Goal: Task Accomplishment & Management: Manage account settings

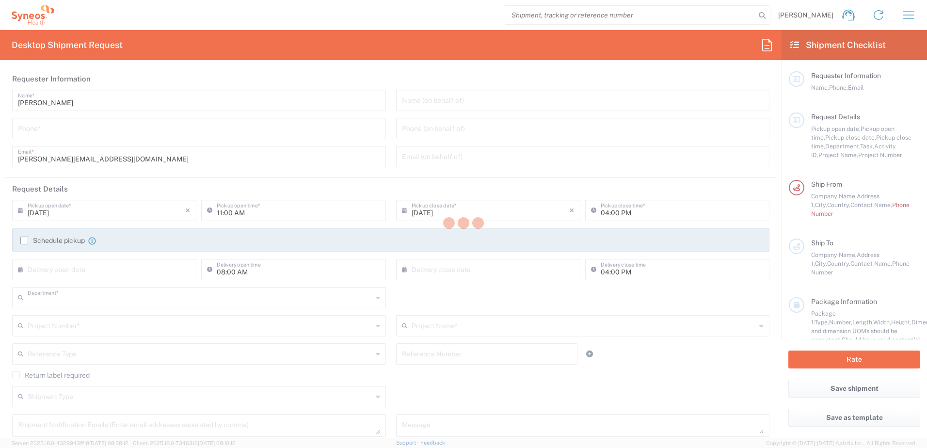
type input "3110"
type input "Syneos Health d.o.o. [GEOGRAPHIC_DATA]-[GEOGRAPHIC_DATA]"
type input "[GEOGRAPHIC_DATA]"
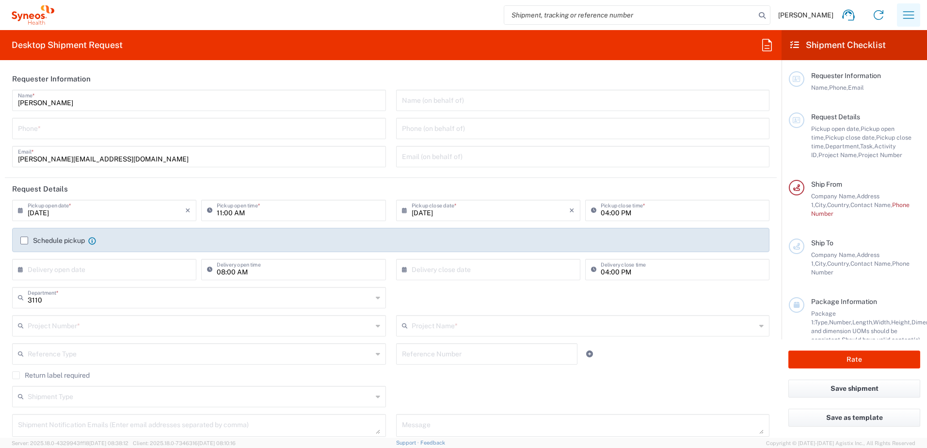
click at [909, 16] on icon "button" at bounding box center [909, 15] width 16 height 16
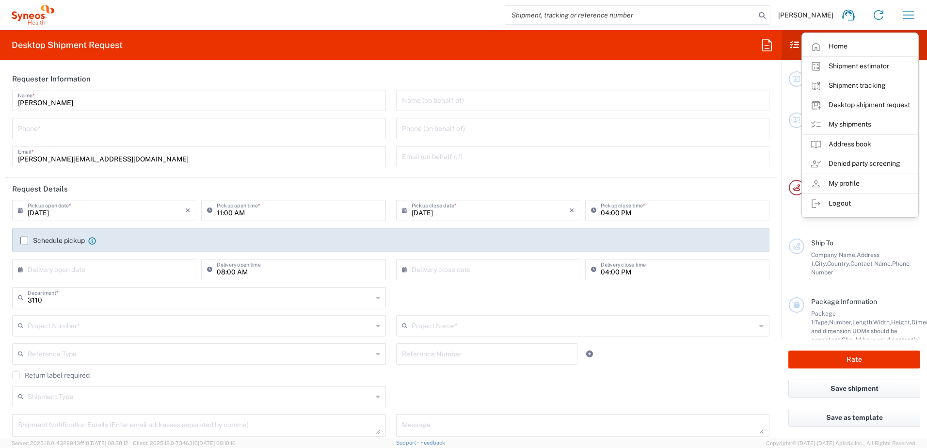
drag, startPoint x: 853, startPoint y: 185, endPoint x: 850, endPoint y: 178, distance: 7.2
click at [853, 185] on link "My profile" at bounding box center [859, 183] width 115 height 19
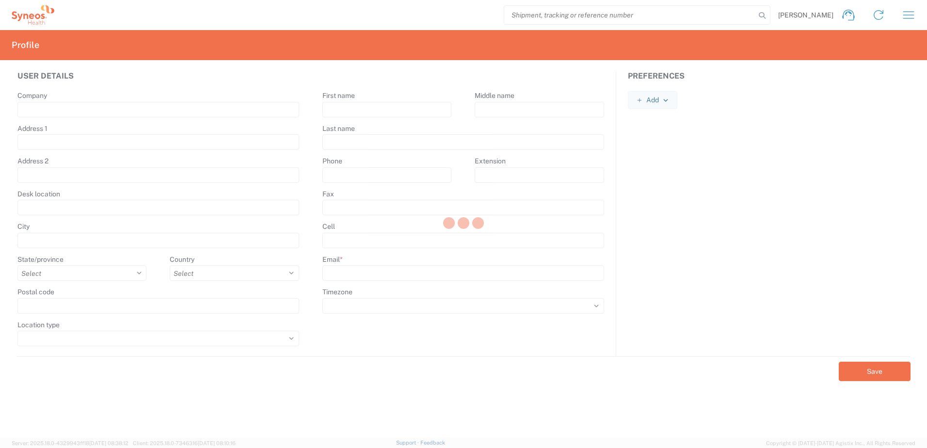
type input "Syneos Health"
type input "[PERSON_NAME] 23"
type input "[GEOGRAPHIC_DATA]"
select select
select select "RS"
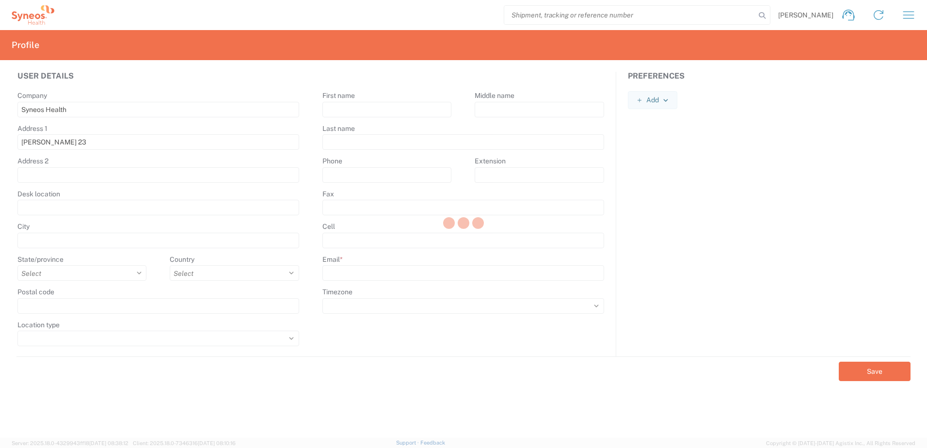
type input "11060"
type input "[PERSON_NAME]"
type input "Bukorovic"
type input "[PERSON_NAME][EMAIL_ADDRESS][DOMAIN_NAME]"
select select
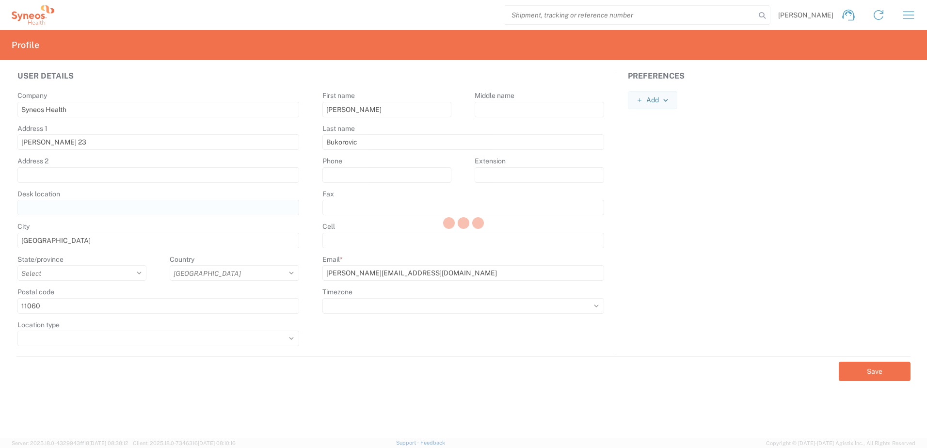
select select
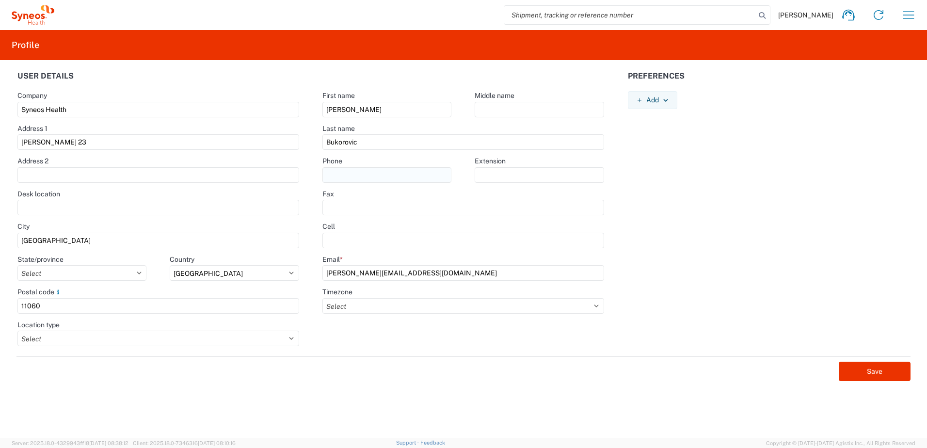
click at [347, 170] on input "text" at bounding box center [386, 175] width 129 height 16
type input "[PHONE_NUMBER]"
drag, startPoint x: 393, startPoint y: 174, endPoint x: 273, endPoint y: 175, distance: 119.8
click at [275, 171] on div "User details Company Syneos Health Address 1 Starine Novaka 23 Address 2 Desk l…" at bounding box center [464, 214] width 916 height 285
click at [351, 239] on input "text" at bounding box center [463, 241] width 282 height 16
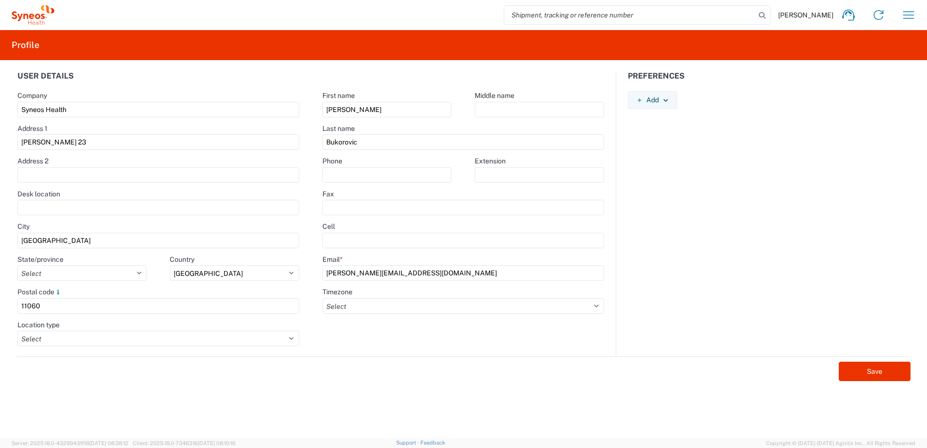
paste input "[PHONE_NUMBER]"
type input "[PHONE_NUMBER]"
click at [469, 204] on input "text" at bounding box center [463, 208] width 282 height 16
click at [494, 306] on select "Select ACT AET AGT ART AST [GEOGRAPHIC_DATA]/[GEOGRAPHIC_DATA] [GEOGRAPHIC_DATA…" at bounding box center [463, 306] width 282 height 16
click at [322, 298] on select "Select ACT AET AGT ART AST [GEOGRAPHIC_DATA]/[GEOGRAPHIC_DATA] [GEOGRAPHIC_DATA…" at bounding box center [463, 306] width 282 height 16
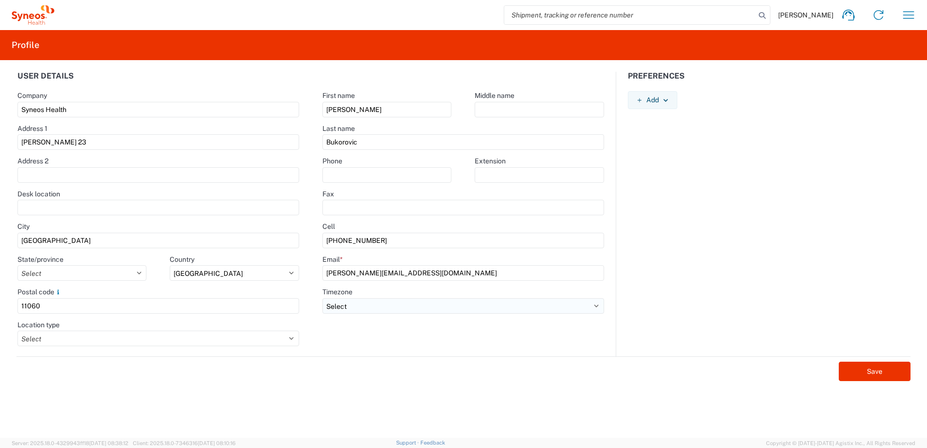
click at [393, 307] on select "Select ACT AET AGT ART AST [GEOGRAPHIC_DATA]/[GEOGRAPHIC_DATA] [GEOGRAPHIC_DATA…" at bounding box center [463, 306] width 282 height 16
select select "Europe/[GEOGRAPHIC_DATA]"
click at [322, 298] on select "Select ACT AET AGT ART AST [GEOGRAPHIC_DATA]/[GEOGRAPHIC_DATA] [GEOGRAPHIC_DATA…" at bounding box center [463, 306] width 282 height 16
click at [861, 360] on div "Save" at bounding box center [463, 368] width 894 height 25
click at [875, 370] on button "Save" at bounding box center [875, 371] width 72 height 19
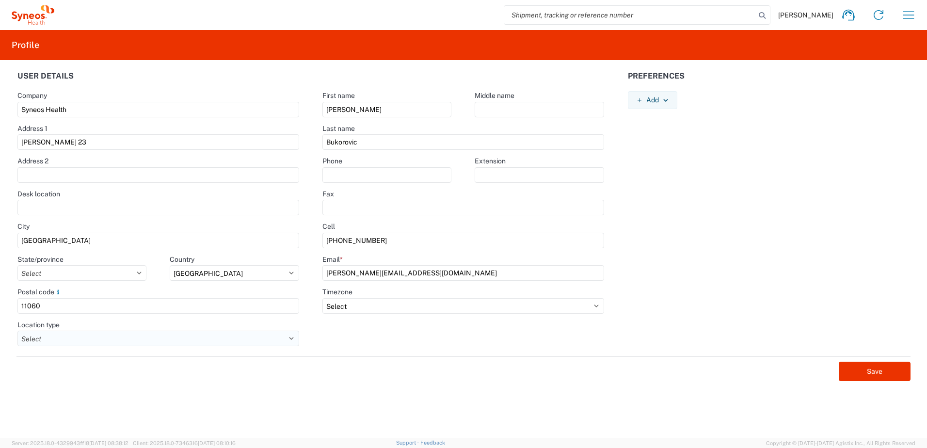
click at [117, 341] on select "Select Business No Loading Dock Business (General) Business with Loading Dock C…" at bounding box center [158, 339] width 282 height 16
click at [507, 361] on div "Save" at bounding box center [463, 368] width 894 height 25
click at [885, 367] on button "Save" at bounding box center [875, 371] width 72 height 19
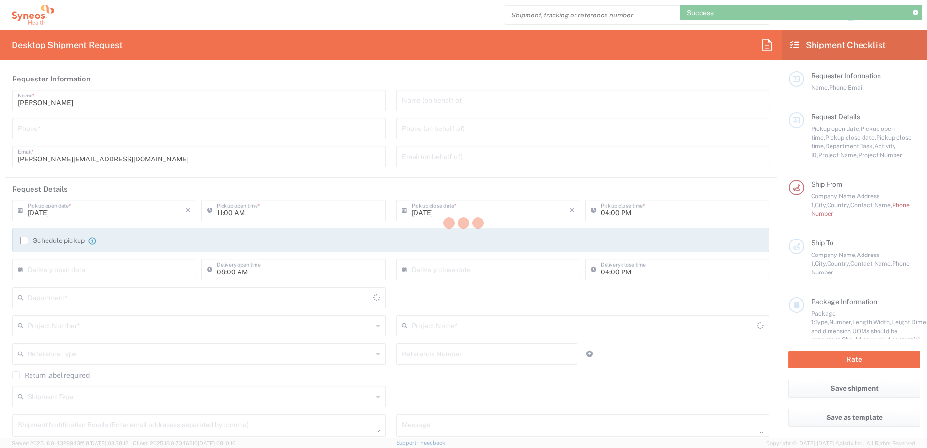
type input "3110"
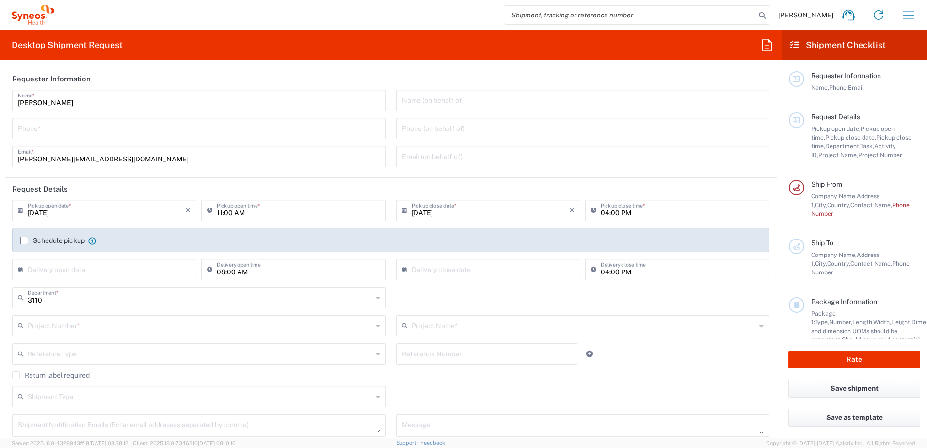
click at [28, 240] on label "Schedule pickup" at bounding box center [52, 241] width 64 height 8
click at [24, 240] on input "Schedule pickup" at bounding box center [24, 240] width 0 height 0
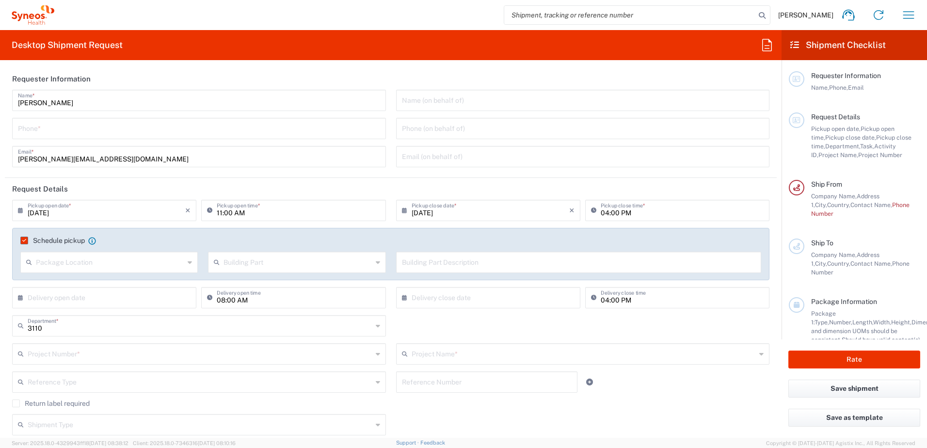
click at [243, 267] on input "text" at bounding box center [298, 261] width 148 height 17
click at [121, 268] on input "text" at bounding box center [110, 261] width 148 height 17
click at [205, 245] on div "Schedule pickup When scheduling a pickup please be sure to meet the following c…" at bounding box center [391, 244] width 751 height 16
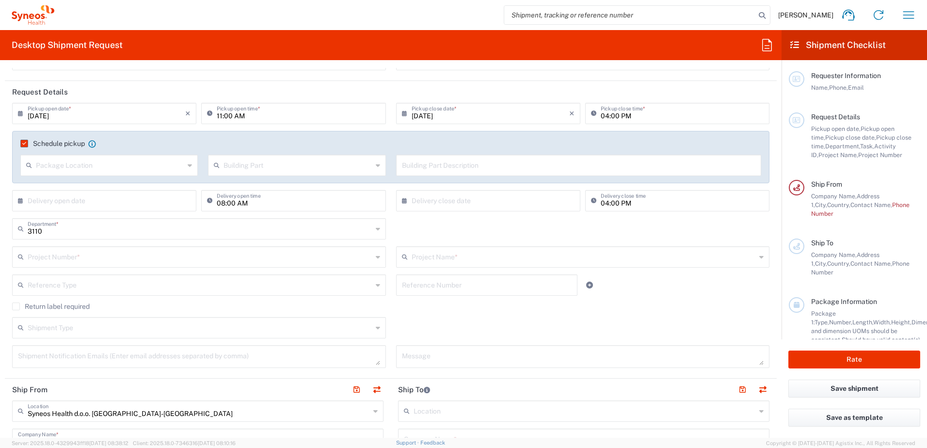
click at [22, 142] on label "Schedule pickup" at bounding box center [52, 144] width 64 height 8
click at [22, 144] on input "Schedule pickup" at bounding box center [22, 144] width 0 height 0
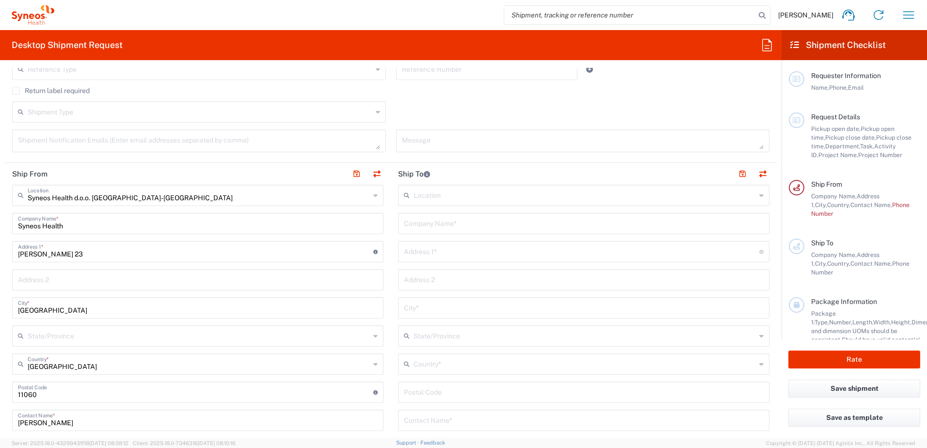
scroll to position [291, 0]
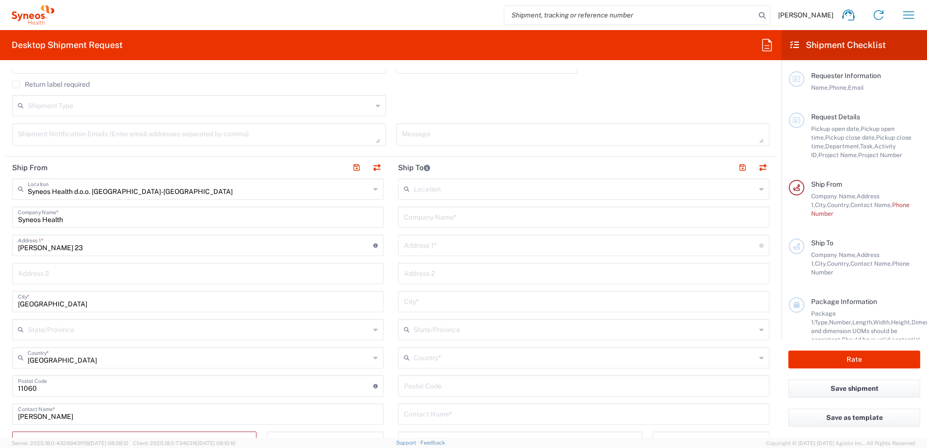
click at [148, 193] on input "Syneos Health d.o.o. [GEOGRAPHIC_DATA]-[GEOGRAPHIC_DATA]" at bounding box center [199, 188] width 342 height 17
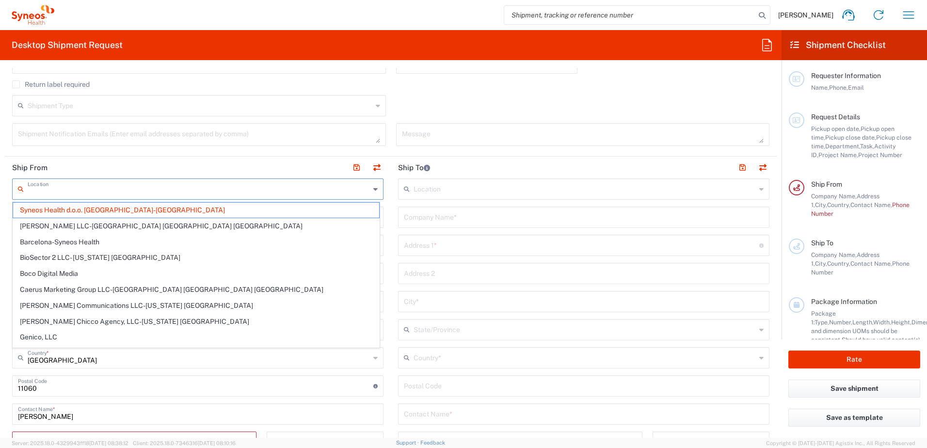
click at [152, 191] on input "text" at bounding box center [199, 188] width 342 height 17
click at [369, 192] on div "Location" at bounding box center [197, 188] width 371 height 21
click at [373, 193] on icon at bounding box center [375, 189] width 4 height 16
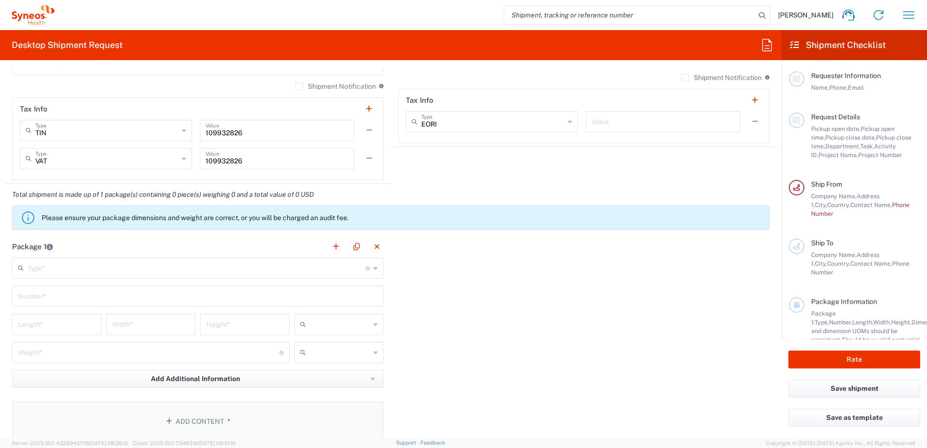
scroll to position [727, 0]
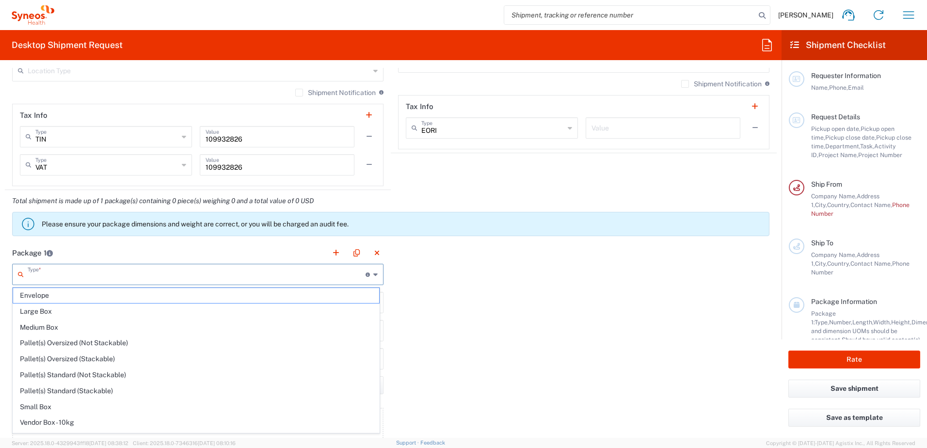
click at [134, 278] on input "text" at bounding box center [197, 273] width 338 height 17
type input "Syneos Health d.o.o. [GEOGRAPHIC_DATA]-[GEOGRAPHIC_DATA]"
click at [43, 296] on span "Envelope" at bounding box center [196, 295] width 366 height 15
type input "Envelope"
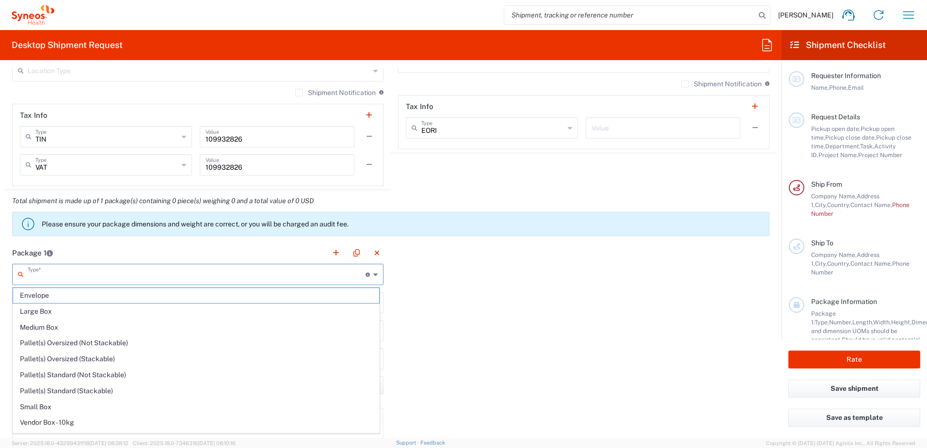
type input "1"
type input "9.5"
type input "12.5"
type input "0.25"
type input "in"
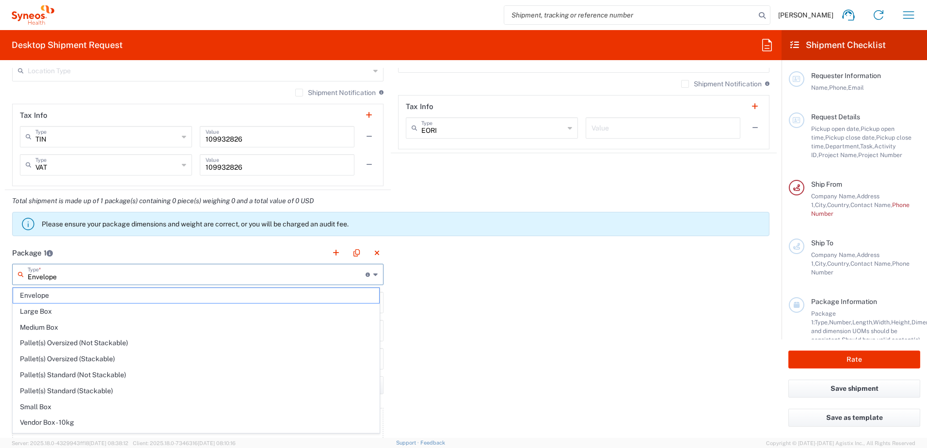
type input "0.45"
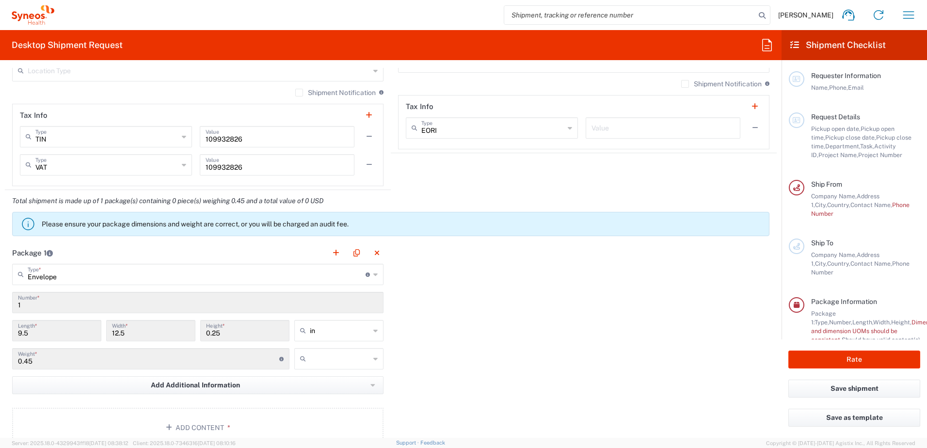
click at [59, 337] on input "9.5" at bounding box center [57, 329] width 78 height 17
click at [59, 312] on div "1 Number *" at bounding box center [197, 302] width 371 height 21
click at [63, 306] on input "1" at bounding box center [198, 301] width 360 height 17
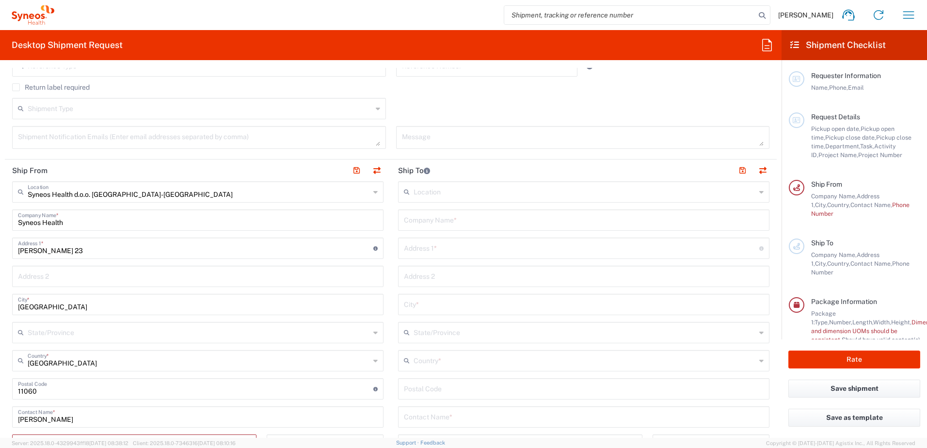
scroll to position [291, 0]
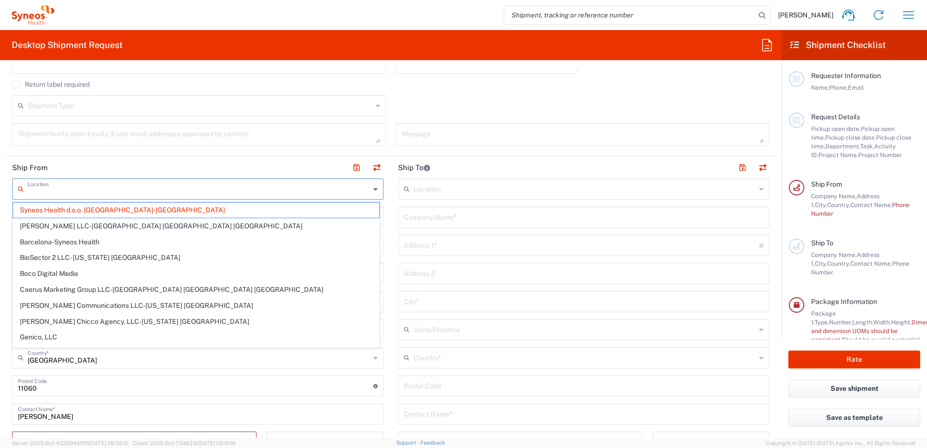
click at [217, 195] on input "text" at bounding box center [199, 188] width 342 height 17
click at [213, 192] on input "text" at bounding box center [199, 188] width 342 height 17
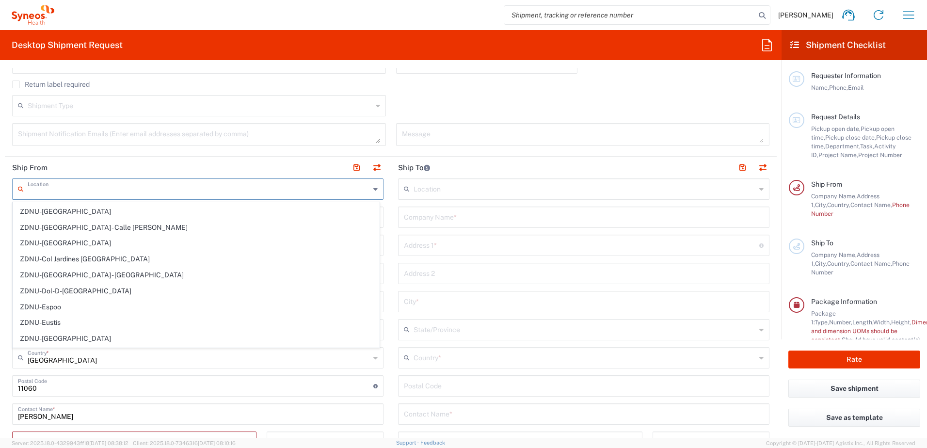
scroll to position [2129, 0]
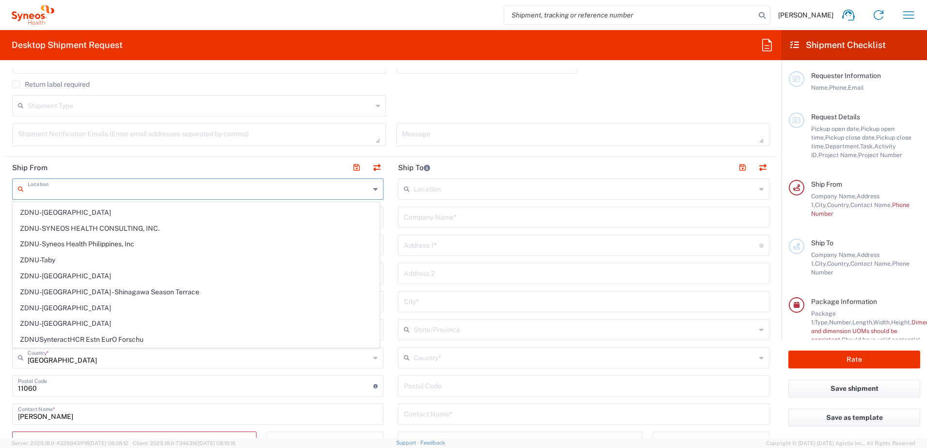
click at [212, 154] on agx-form-section "Request Details [DATE] × Pickup open date * Cancel Apply 11:00 AM Pickup open t…" at bounding box center [391, 22] width 772 height 270
type input "Syneos Health d.o.o. [GEOGRAPHIC_DATA]-[GEOGRAPHIC_DATA]"
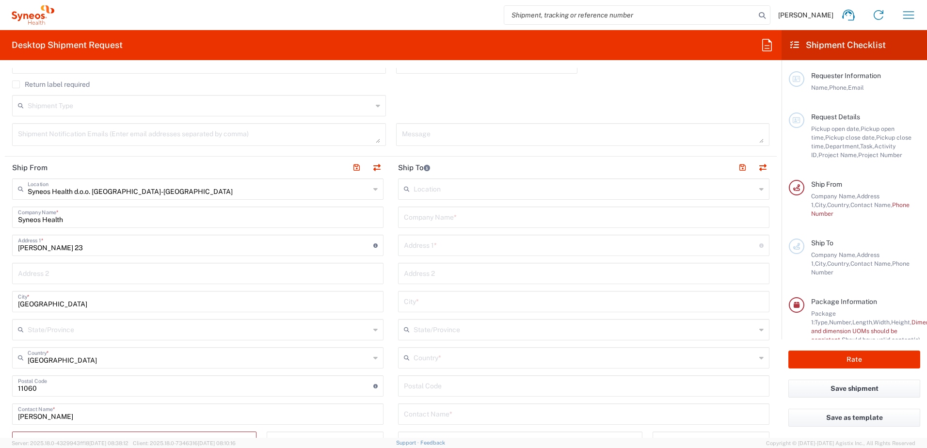
click at [214, 164] on header "Ship From" at bounding box center [198, 168] width 386 height 22
click at [69, 278] on input "text" at bounding box center [198, 272] width 360 height 17
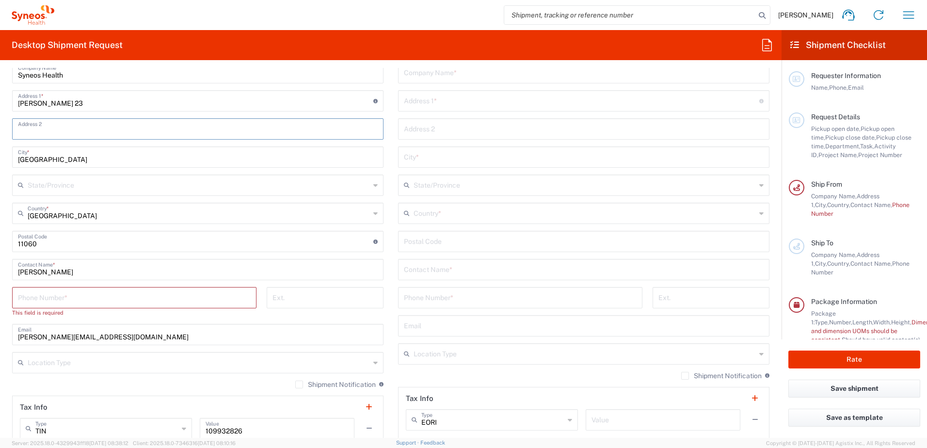
scroll to position [436, 0]
click at [71, 299] on input "tel" at bounding box center [134, 296] width 233 height 17
click at [270, 318] on div "Ext." at bounding box center [324, 304] width 127 height 37
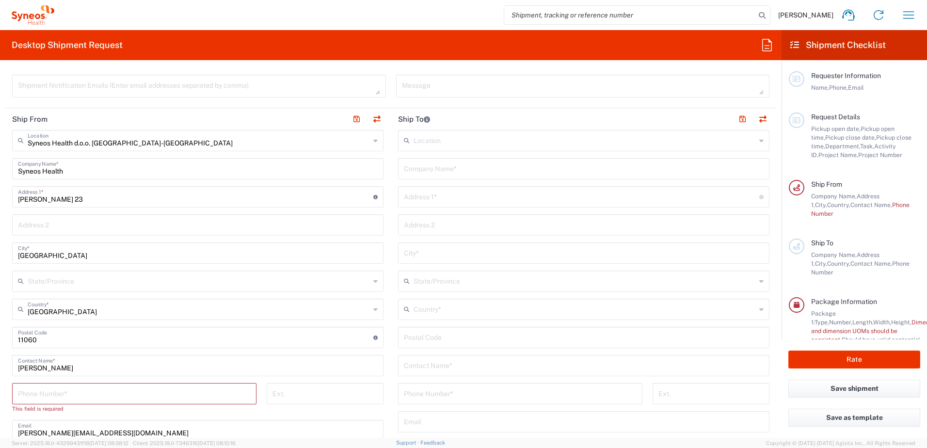
scroll to position [0, 0]
